Goal: Navigation & Orientation: Find specific page/section

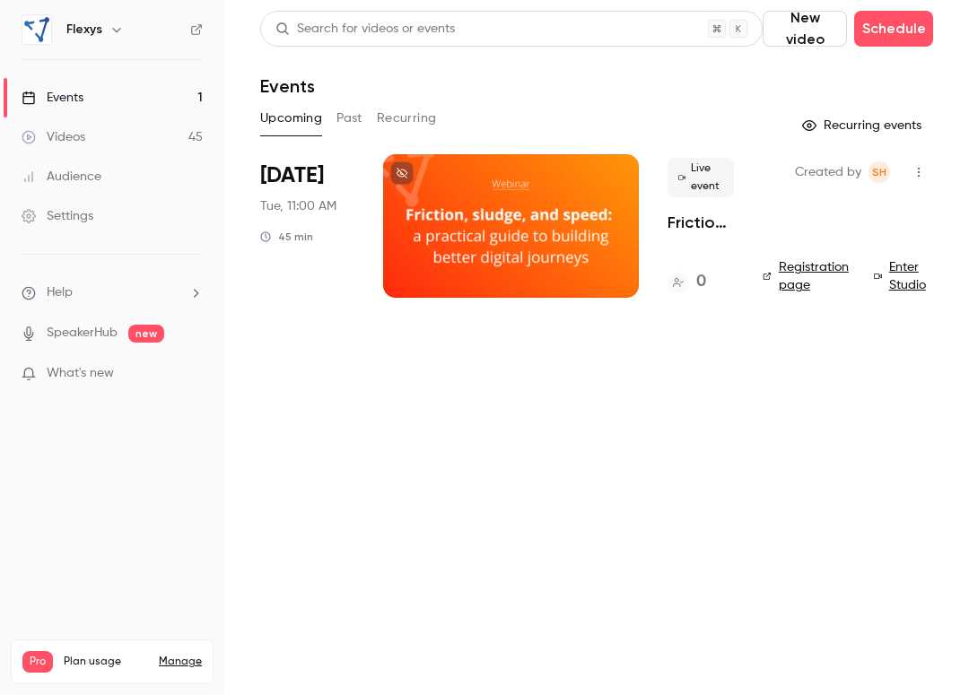
click at [91, 130] on link "Videos 45" at bounding box center [112, 136] width 224 height 39
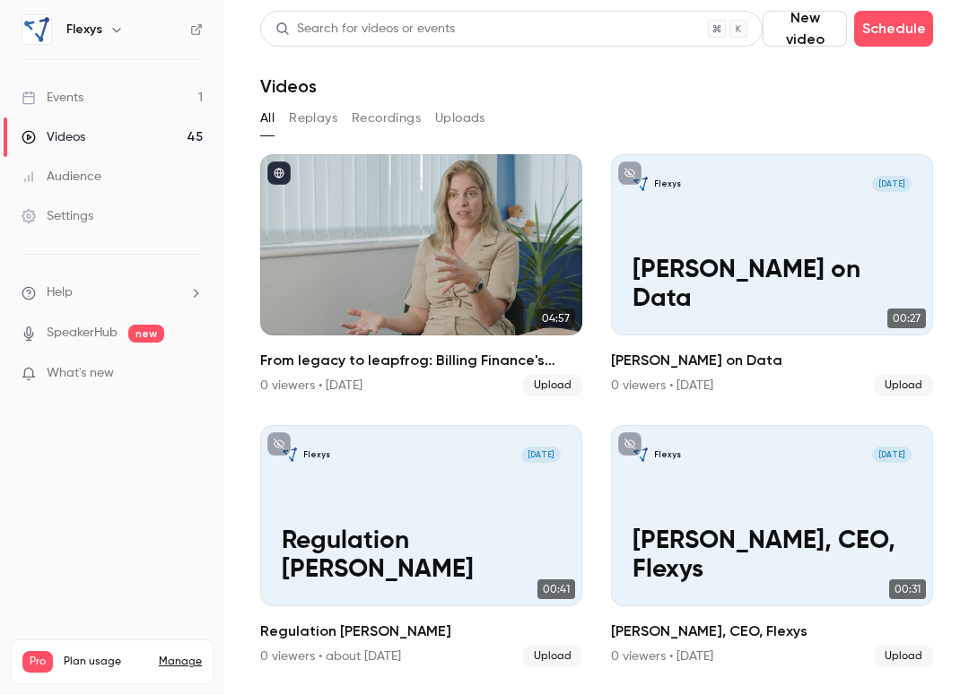
click at [193, 28] on icon at bounding box center [196, 29] width 13 height 13
